Goal: Transaction & Acquisition: Purchase product/service

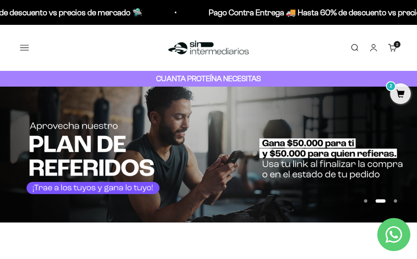
click at [22, 45] on button "Menú" at bounding box center [24, 47] width 9 height 9
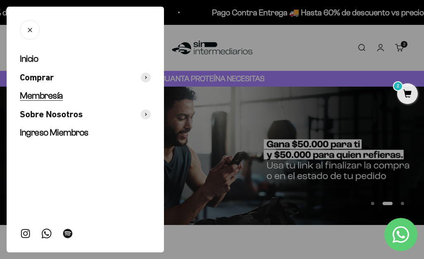
click at [49, 93] on span "Membresía" at bounding box center [41, 95] width 43 height 10
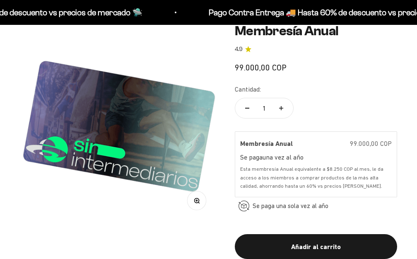
scroll to position [83, 0]
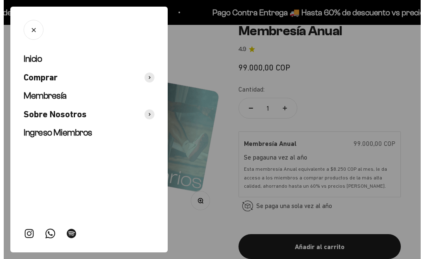
scroll to position [0, 0]
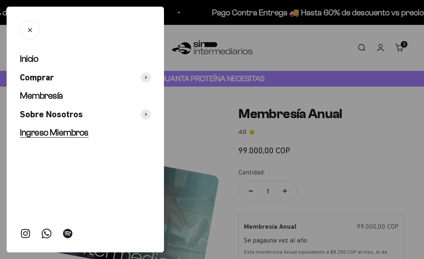
click at [63, 135] on span "Ingreso Miembros" at bounding box center [54, 132] width 69 height 10
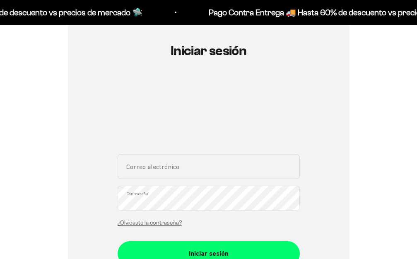
scroll to position [165, 0]
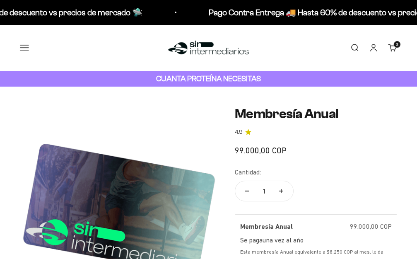
scroll to position [83, 0]
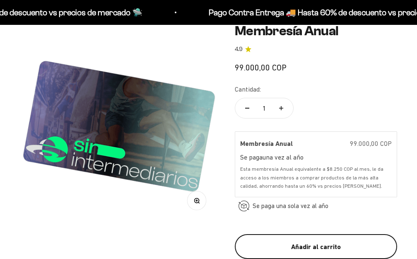
click at [318, 241] on div "Añadir al carrito" at bounding box center [315, 246] width 129 height 11
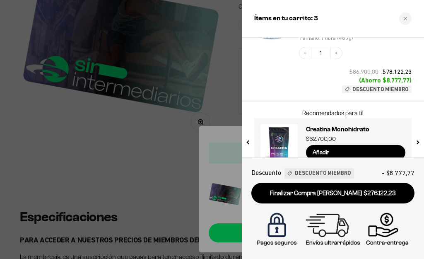
scroll to position [141, 0]
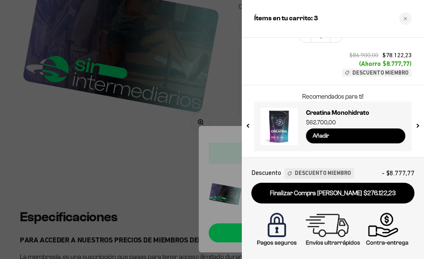
click at [416, 128] on button "next slide / item" at bounding box center [416, 124] width 7 height 50
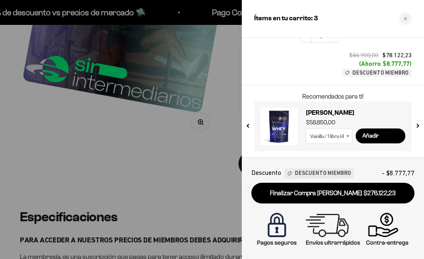
click at [416, 128] on button "next slide / item" at bounding box center [416, 124] width 7 height 50
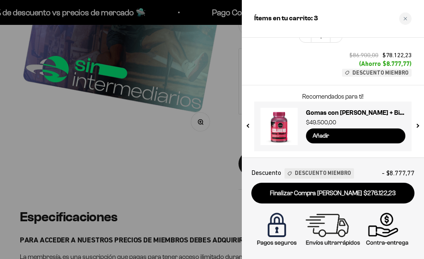
click at [416, 128] on button "next slide / item" at bounding box center [416, 124] width 7 height 50
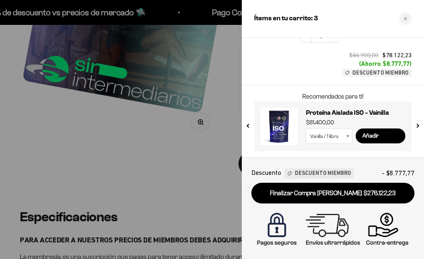
click at [416, 128] on button "next slide / item" at bounding box center [416, 124] width 7 height 50
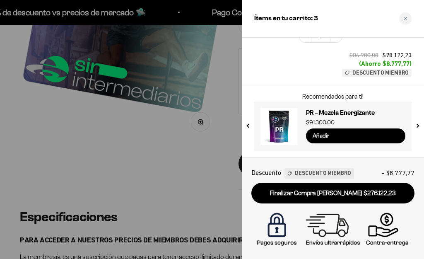
click at [416, 128] on button "next slide / item" at bounding box center [416, 124] width 7 height 50
click at [349, 132] on input "Añadir" at bounding box center [355, 135] width 99 height 15
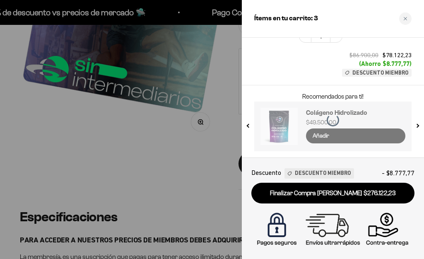
scroll to position [216, 0]
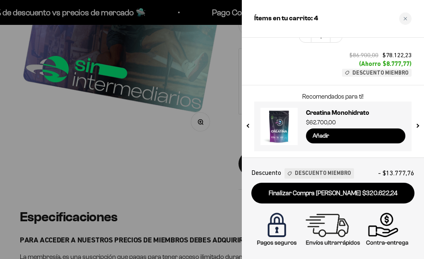
click at [416, 124] on button "next slide / item" at bounding box center [416, 124] width 7 height 50
click at [416, 125] on button "next slide / item" at bounding box center [416, 124] width 7 height 50
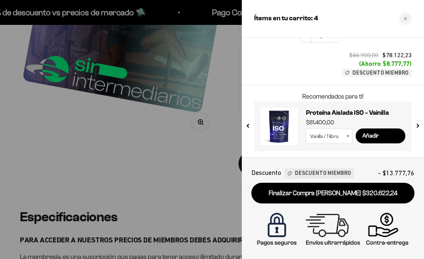
click at [416, 125] on button "next slide / item" at bounding box center [416, 124] width 7 height 50
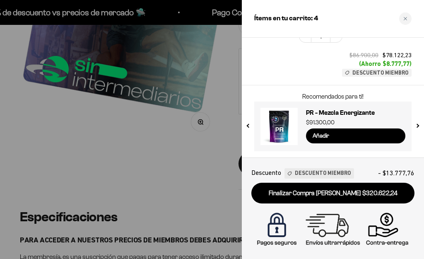
click at [416, 125] on button "next slide / item" at bounding box center [416, 124] width 7 height 50
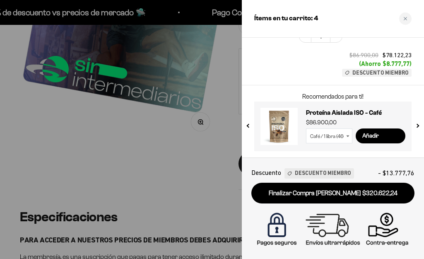
click at [416, 125] on button "next slide / item" at bounding box center [416, 124] width 7 height 50
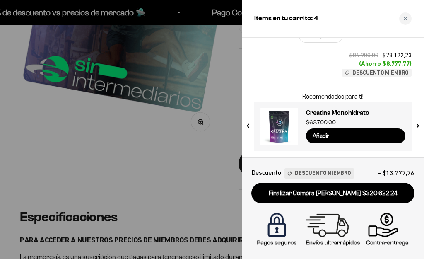
click at [416, 125] on button "next slide / item" at bounding box center [416, 124] width 7 height 50
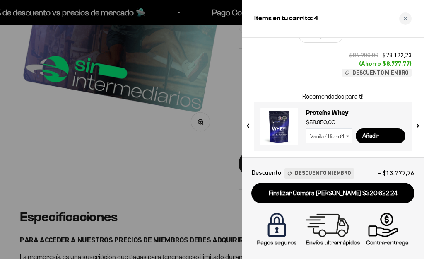
click at [416, 125] on button "next slide / item" at bounding box center [416, 124] width 7 height 50
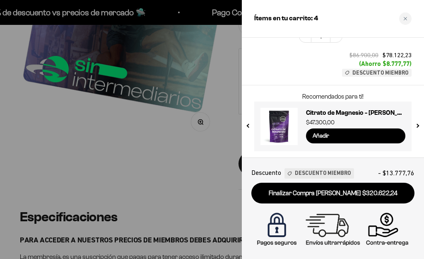
click at [416, 125] on button "next slide / item" at bounding box center [416, 124] width 7 height 50
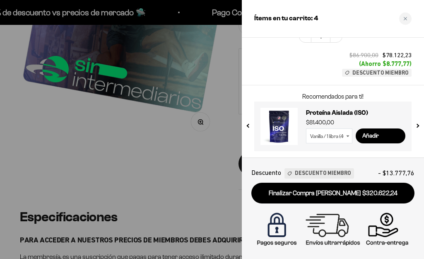
click at [416, 125] on button "next slide / item" at bounding box center [416, 124] width 7 height 50
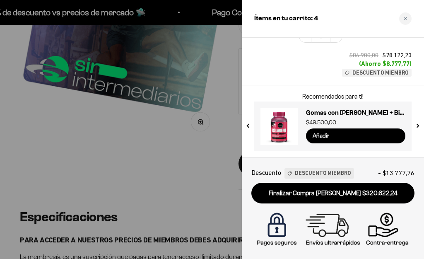
click at [414, 125] on button "next slide / item" at bounding box center [416, 124] width 7 height 50
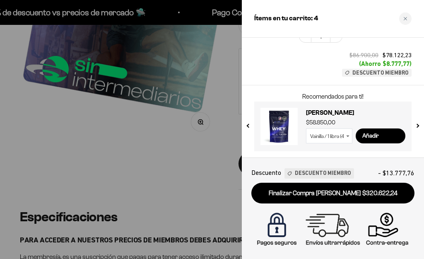
click at [250, 123] on button "previous slide / item" at bounding box center [248, 124] width 7 height 50
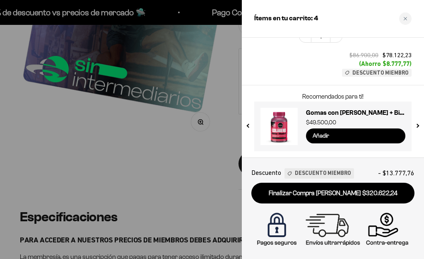
click at [342, 136] on input "Añadir" at bounding box center [355, 135] width 99 height 15
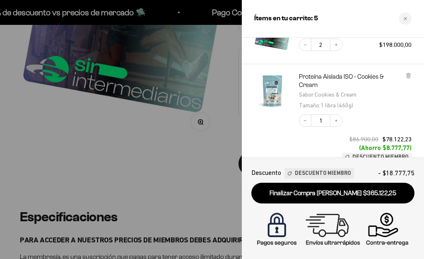
scroll to position [300, 0]
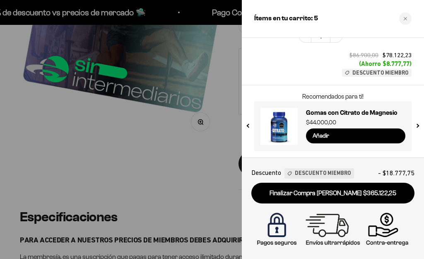
click at [249, 126] on button "previous slide / item" at bounding box center [248, 124] width 7 height 50
click at [334, 136] on input "Añadir" at bounding box center [355, 135] width 99 height 15
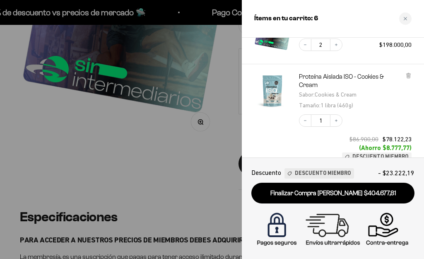
scroll to position [384, 0]
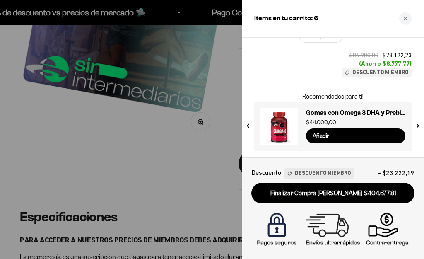
click at [415, 125] on button "next slide / item" at bounding box center [416, 124] width 7 height 50
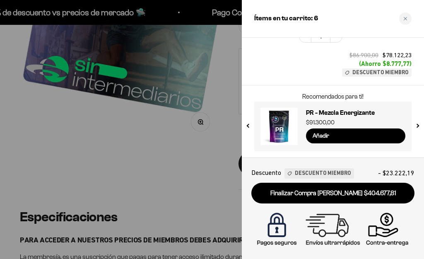
click at [415, 125] on button "next slide / item" at bounding box center [416, 124] width 7 height 50
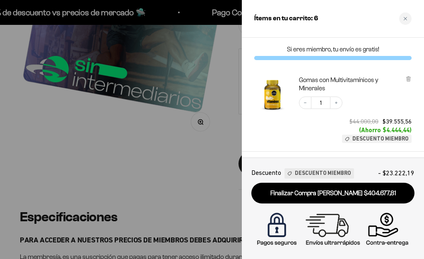
scroll to position [41, 0]
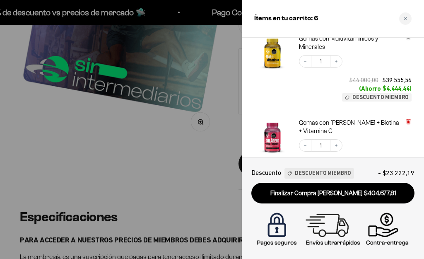
click at [410, 121] on icon at bounding box center [408, 121] width 6 height 6
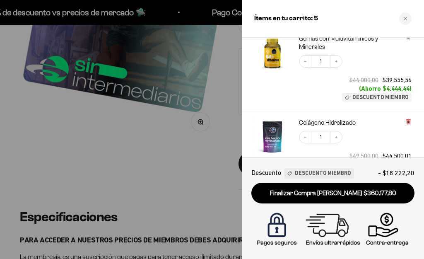
click at [409, 120] on icon at bounding box center [408, 121] width 2 height 4
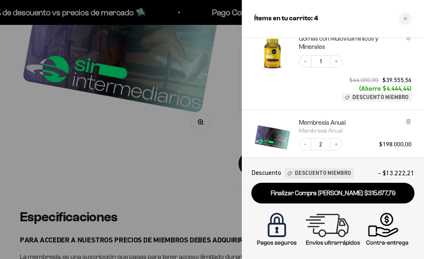
scroll to position [83, 0]
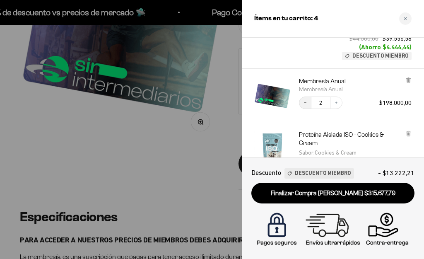
click at [304, 102] on icon "Decrease quantity" at bounding box center [304, 102] width 5 height 5
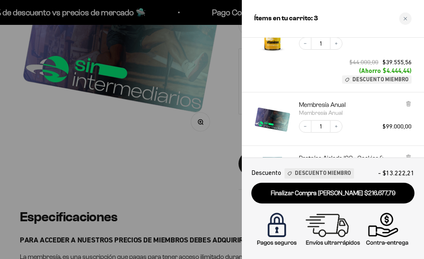
scroll to position [18, 0]
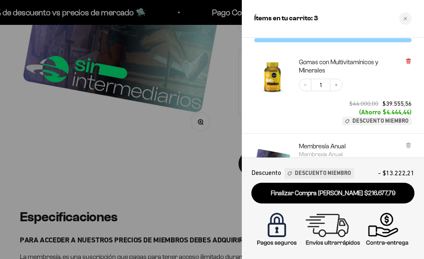
click at [409, 60] on icon at bounding box center [407, 61] width 3 height 4
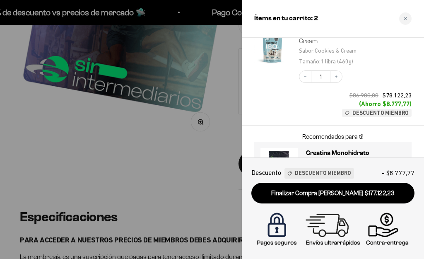
scroll to position [157, 0]
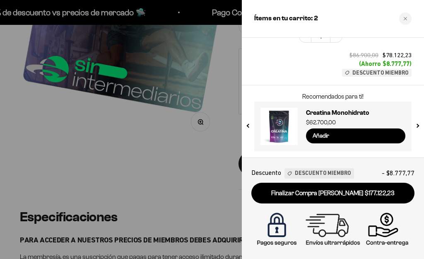
click at [416, 126] on button "next slide / item" at bounding box center [416, 124] width 7 height 50
click at [317, 136] on input "Añadir" at bounding box center [355, 135] width 99 height 15
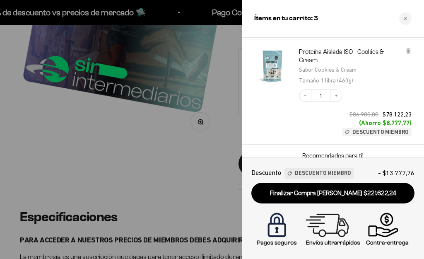
scroll to position [216, 0]
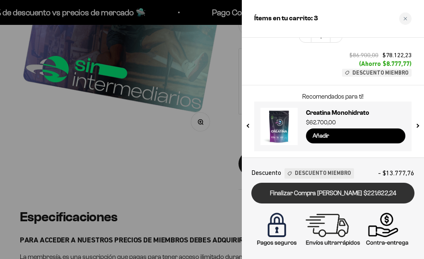
click at [326, 192] on link "Finalizar Compra [PERSON_NAME] $221.622,24" at bounding box center [332, 192] width 163 height 21
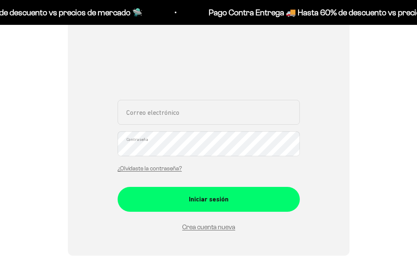
click at [160, 115] on input "Correo electrónico" at bounding box center [208, 112] width 182 height 25
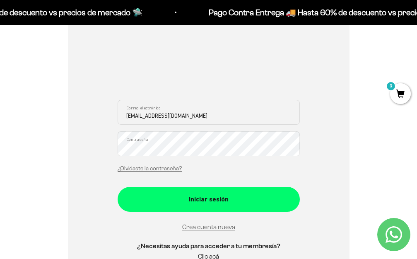
type input "[EMAIL_ADDRESS][DOMAIN_NAME]"
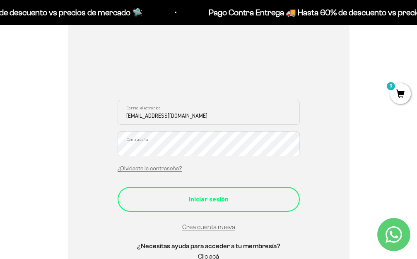
scroll to position [165, 0]
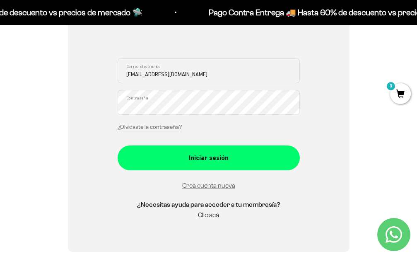
click at [209, 214] on link "Clic acá" at bounding box center [208, 214] width 21 height 7
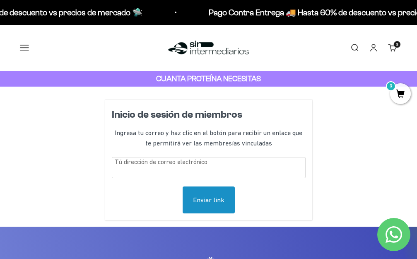
click at [179, 167] on input "text" at bounding box center [209, 167] width 194 height 21
type input "[EMAIL_ADDRESS][DOMAIN_NAME]"
click at [204, 193] on div "Enviar link" at bounding box center [208, 199] width 52 height 27
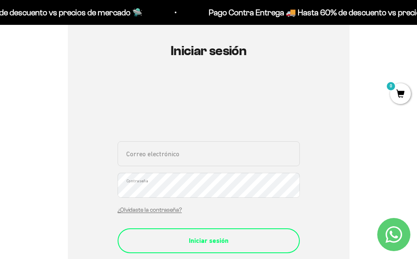
scroll to position [165, 0]
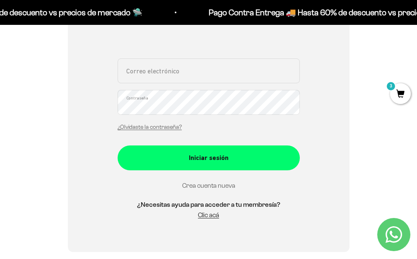
click at [202, 185] on link "Crea cuenta nueva" at bounding box center [208, 185] width 53 height 7
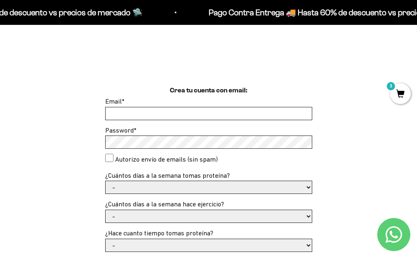
scroll to position [124, 0]
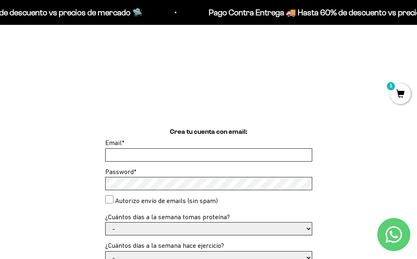
click at [122, 154] on input "Email *" at bounding box center [208, 155] width 206 height 12
type input "jesusbaquerorey@hotmail.com"
click at [113, 198] on consent"] "Autorizo envío de emails (sin spam)" at bounding box center [109, 199] width 8 height 8
checkbox consent"] "true"
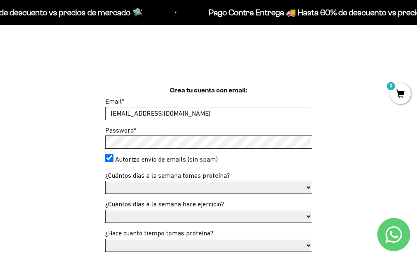
click at [149, 190] on select "- 1 o 2 3 a 5 6 o 7" at bounding box center [208, 187] width 206 height 12
select select "3 a 5"
click at [105, 181] on select "- 1 o 2 3 a 5 6 o 7" at bounding box center [208, 187] width 206 height 12
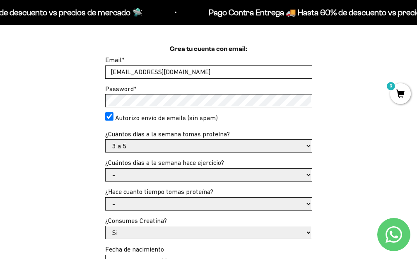
click at [306, 173] on select "- No hago 1 a 2 días 3 a 5 días 6 o 7 días" at bounding box center [208, 174] width 206 height 12
select select "3 a 5 días"
click at [105, 168] on select "- No hago 1 a 2 días 3 a 5 días 6 o 7 días" at bounding box center [208, 174] width 206 height 12
click at [305, 203] on select "- Apenas estoy empezando Menos de 6 meses Más de 6 meses Hace más de un año" at bounding box center [208, 203] width 206 height 12
select select "Apenas estoy empezando"
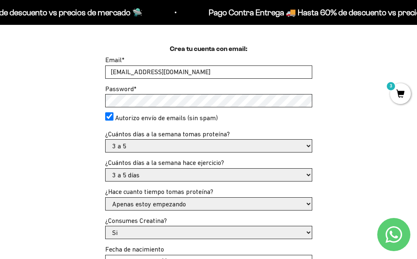
click at [105, 197] on select "- Apenas estoy empezando Menos de 6 meses Más de 6 meses Hace más de un año" at bounding box center [208, 203] width 206 height 12
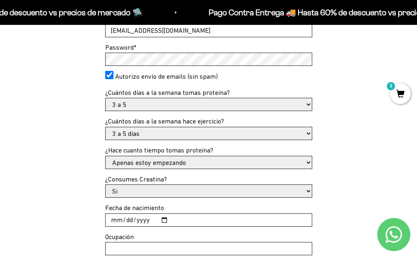
scroll to position [290, 0]
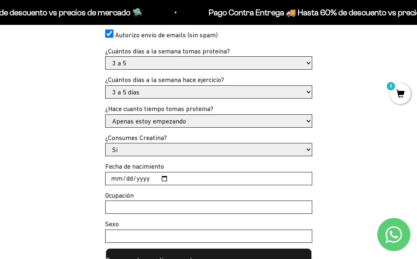
click at [128, 177] on input "Fecha de nacimiento" at bounding box center [208, 178] width 206 height 12
click at [111, 179] on input "Fecha de nacimiento" at bounding box center [208, 178] width 206 height 12
type input "1978-12-10"
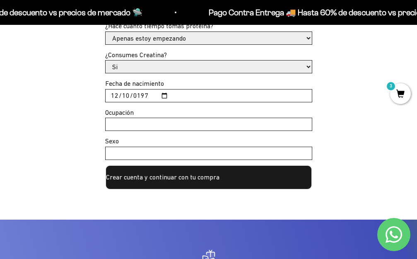
click at [139, 122] on input "Ocupación" at bounding box center [208, 124] width 206 height 12
type input "independiente"
click at [141, 147] on input "Sexo" at bounding box center [208, 153] width 206 height 12
type input "masculino"
click at [182, 177] on button "Crear cuenta y continuar con tu compra" at bounding box center [208, 177] width 207 height 25
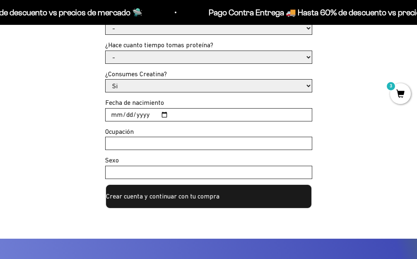
scroll to position [372, 0]
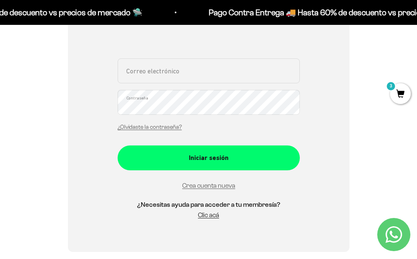
scroll to position [41, 0]
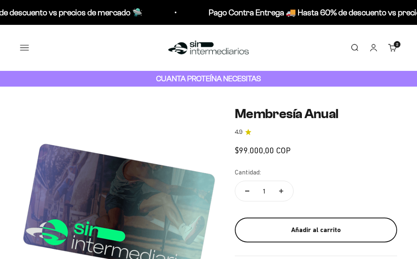
click at [314, 224] on div "Añadir al carrito" at bounding box center [315, 229] width 129 height 11
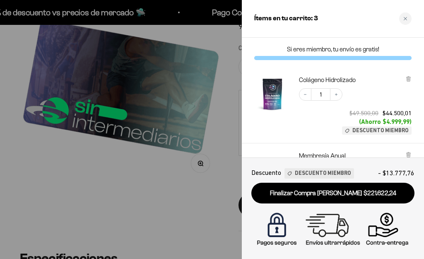
scroll to position [124, 0]
click at [407, 206] on icon at bounding box center [407, 208] width 3 height 4
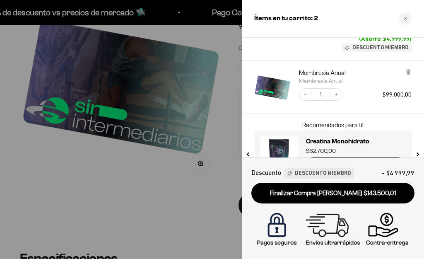
scroll to position [128, 0]
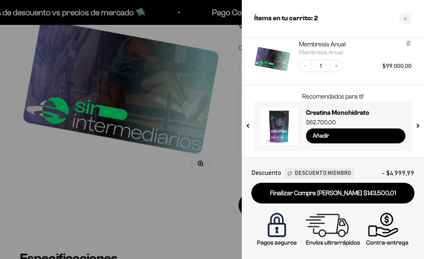
click at [416, 125] on button "next slide / item" at bounding box center [416, 124] width 7 height 50
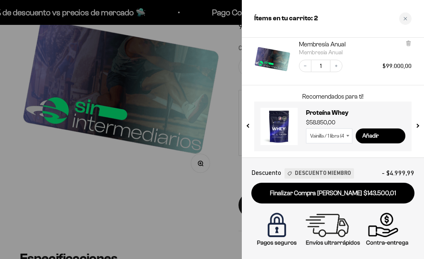
click at [416, 125] on button "next slide / item" at bounding box center [416, 124] width 7 height 50
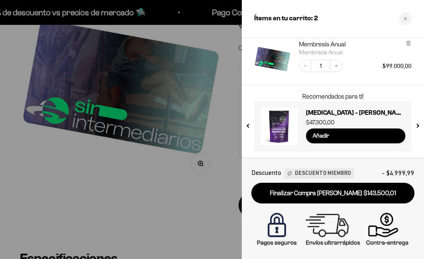
click at [416, 125] on button "next slide / item" at bounding box center [416, 124] width 7 height 50
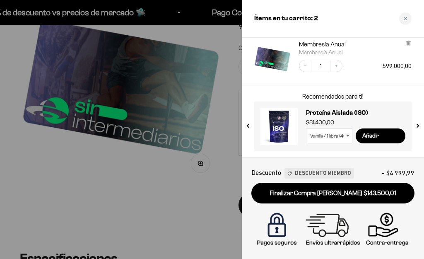
click at [416, 125] on button "next slide / item" at bounding box center [416, 124] width 7 height 50
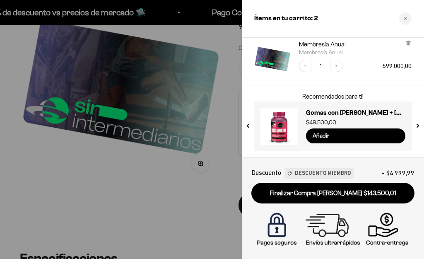
click at [416, 125] on button "next slide / item" at bounding box center [416, 124] width 7 height 50
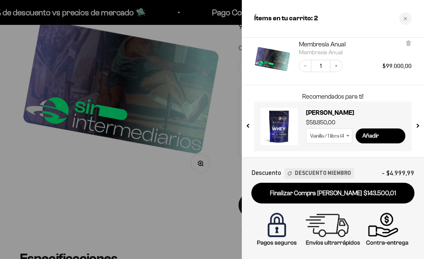
click at [416, 125] on button "next slide / item" at bounding box center [416, 124] width 7 height 50
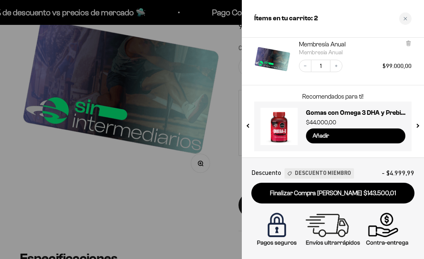
click at [416, 125] on button "next slide / item" at bounding box center [416, 124] width 7 height 50
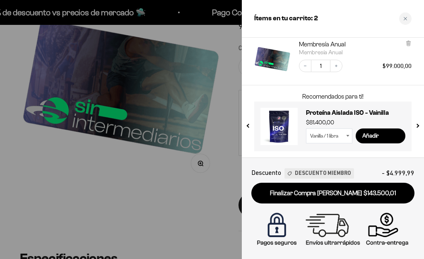
click at [347, 136] on icon at bounding box center [347, 136] width 3 height 2
click at [345, 137] on select "Vanilla / 1 libra Vanilla / 2 libras (910g)" at bounding box center [329, 135] width 46 height 15
click at [416, 124] on button "next slide / item" at bounding box center [416, 124] width 7 height 50
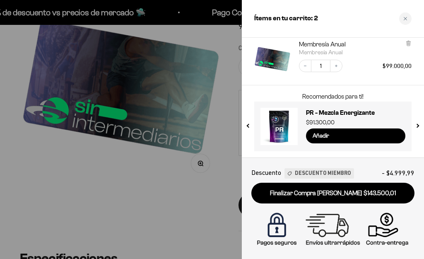
click at [416, 124] on button "next slide / item" at bounding box center [416, 124] width 7 height 50
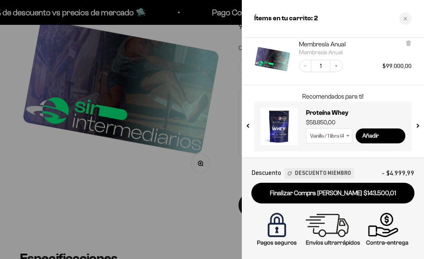
click at [416, 124] on button "next slide / item" at bounding box center [416, 124] width 7 height 50
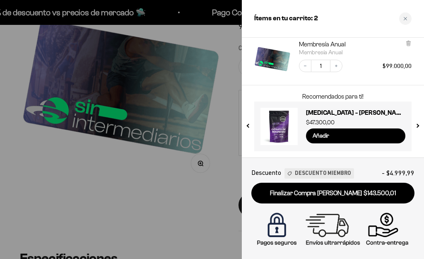
click at [415, 127] on button "next slide / item" at bounding box center [416, 124] width 7 height 50
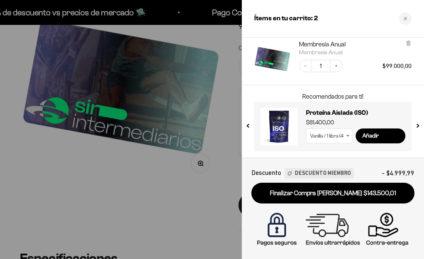
click at [347, 136] on icon at bounding box center [347, 135] width 3 height 2
click at [347, 134] on icon at bounding box center [347, 135] width 3 height 2
click at [416, 123] on button "next slide / item" at bounding box center [416, 124] width 7 height 50
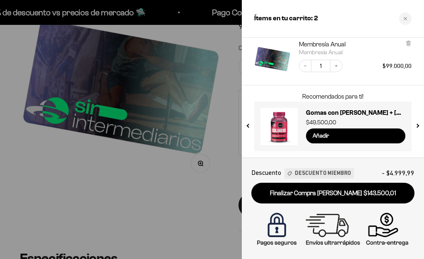
click at [416, 123] on button "next slide / item" at bounding box center [416, 124] width 7 height 50
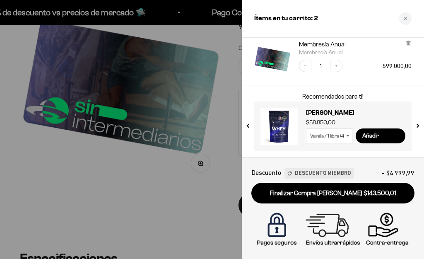
click at [416, 123] on button "next slide / item" at bounding box center [416, 124] width 7 height 50
click at [416, 125] on button "next slide / item" at bounding box center [416, 124] width 7 height 50
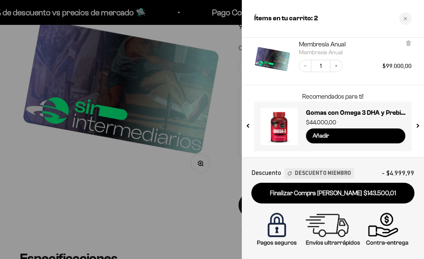
click at [416, 124] on button "next slide / item" at bounding box center [416, 124] width 7 height 50
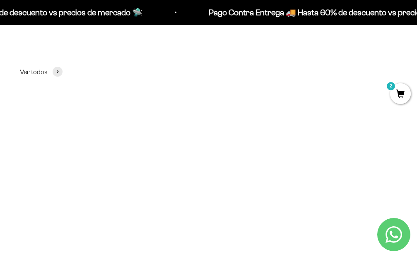
scroll to position [165, 0]
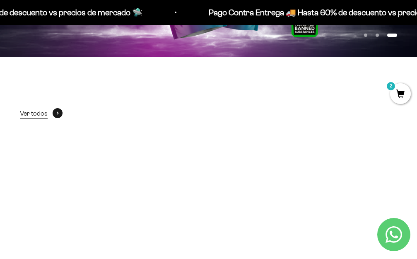
click at [55, 113] on span at bounding box center [58, 113] width 10 height 10
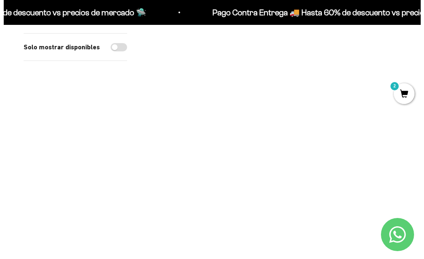
scroll to position [1448, 0]
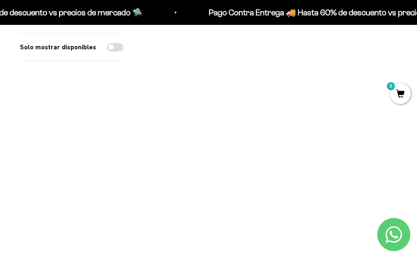
click at [385, 153] on span at bounding box center [387, 158] width 8 height 10
click at [326, 133] on span "Café / 1 libra (460g)" at bounding box center [336, 136] width 44 height 6
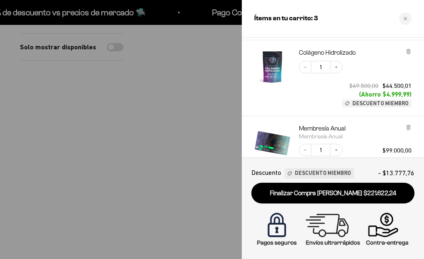
scroll to position [208, 0]
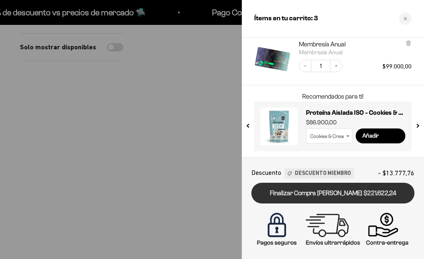
click at [332, 195] on link "Finalizar Compra [PERSON_NAME] $221.622,24" at bounding box center [332, 192] width 163 height 21
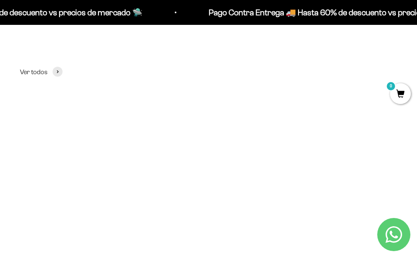
scroll to position [290, 0]
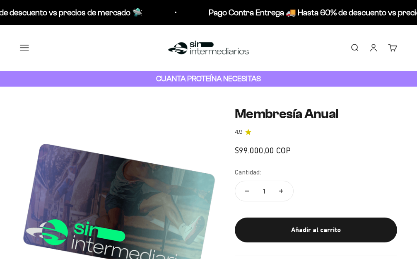
scroll to position [414, 0]
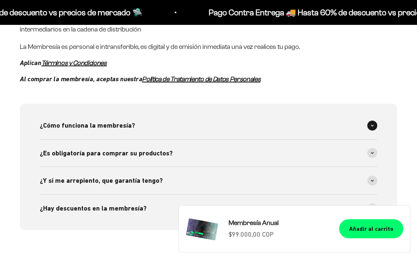
click at [100, 120] on span "¿Cómo funciona la membresía?" at bounding box center [87, 125] width 95 height 11
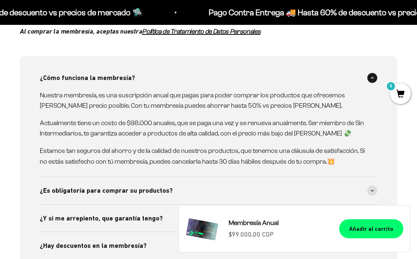
scroll to position [0, 0]
